Goal: Information Seeking & Learning: Learn about a topic

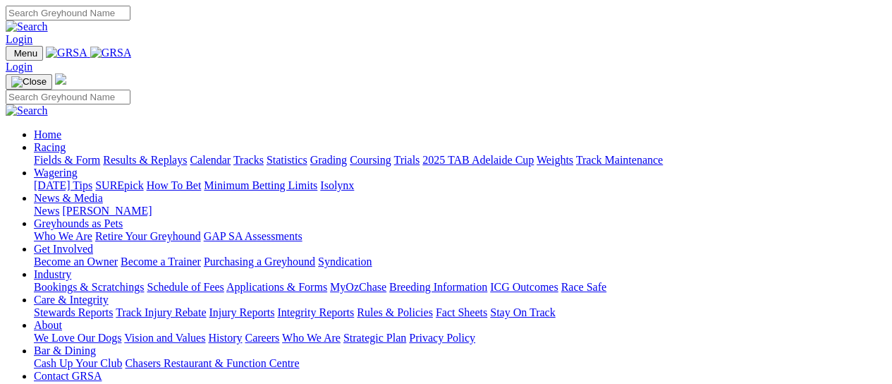
click at [54, 154] on link "Fields & Form" at bounding box center [67, 160] width 66 height 12
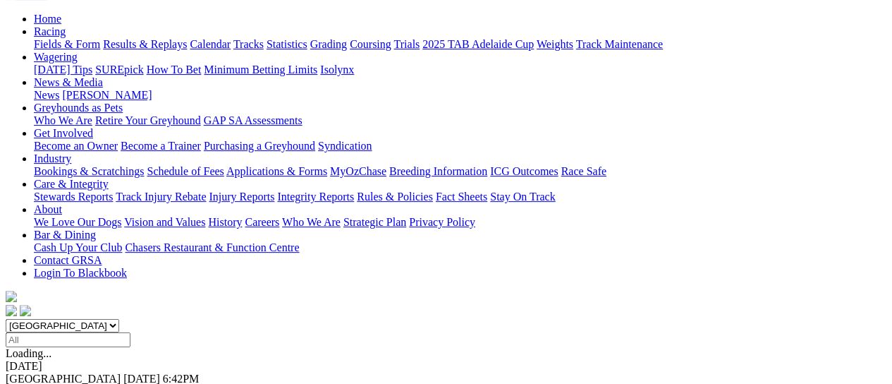
scroll to position [212, 0]
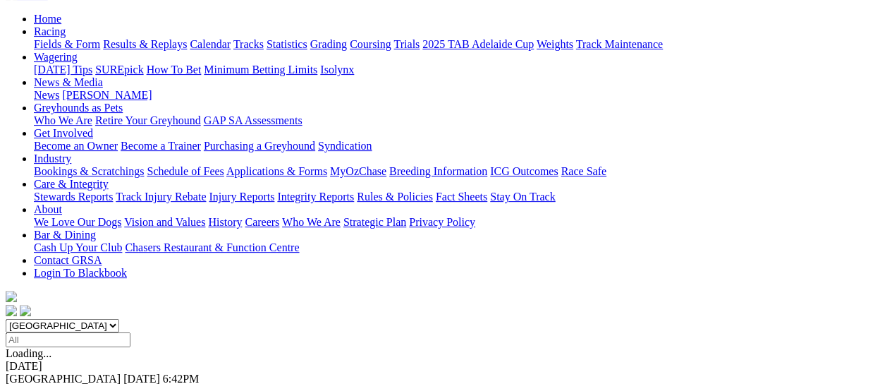
scroll to position [353, 0]
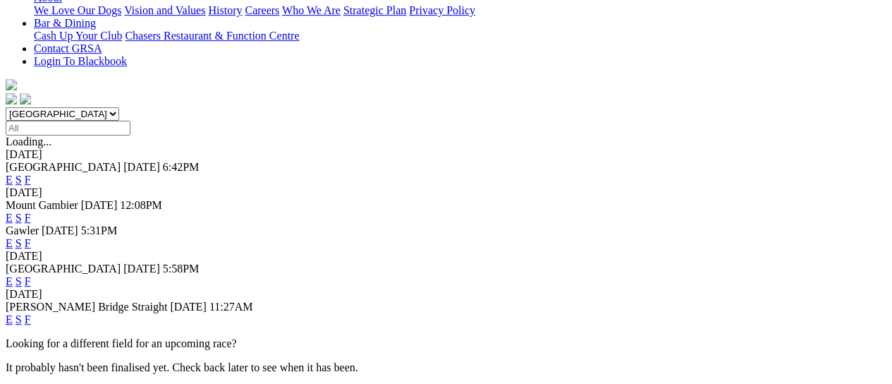
click at [31, 313] on link "F" at bounding box center [28, 319] width 6 height 12
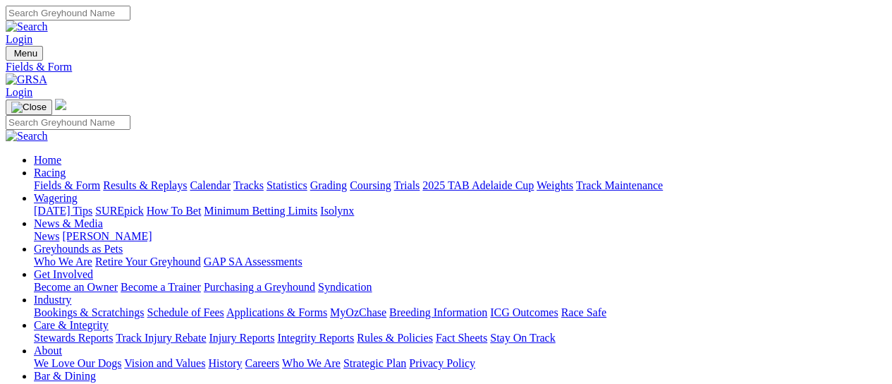
click at [231, 179] on link "Calendar" at bounding box center [210, 185] width 41 height 12
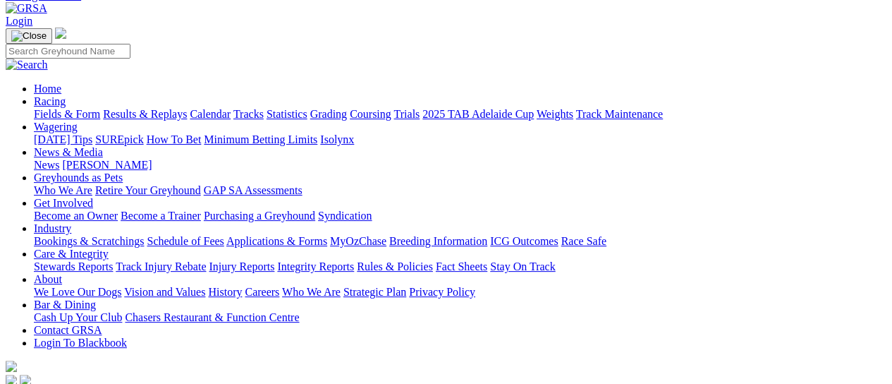
scroll to position [141, 0]
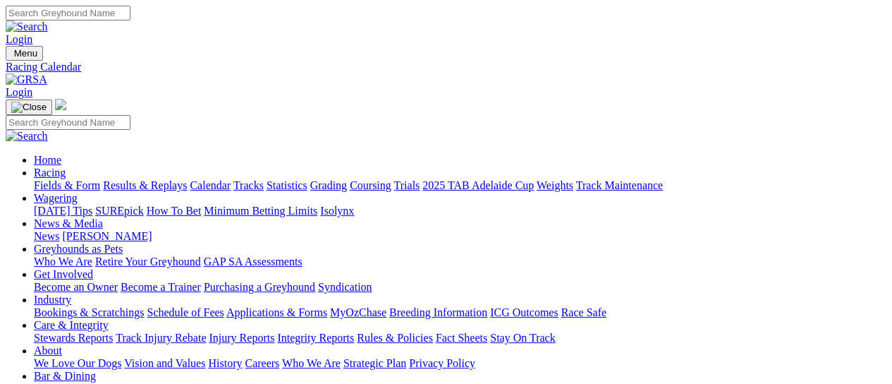
click at [38, 179] on link "Fields & Form" at bounding box center [67, 185] width 66 height 12
